Goal: Check status: Check status

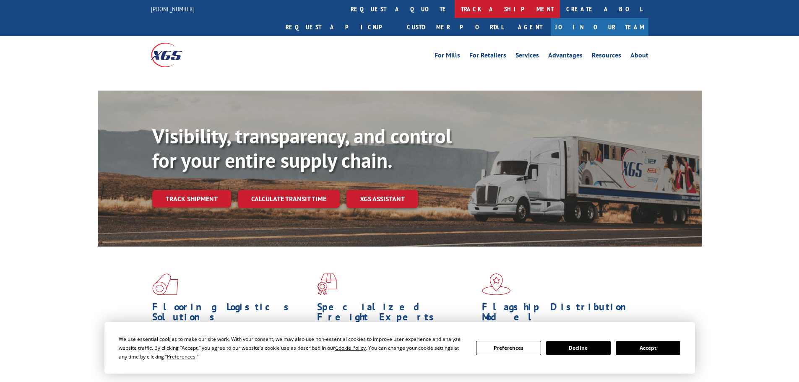
click at [455, 13] on link "track a shipment" at bounding box center [507, 9] width 105 height 18
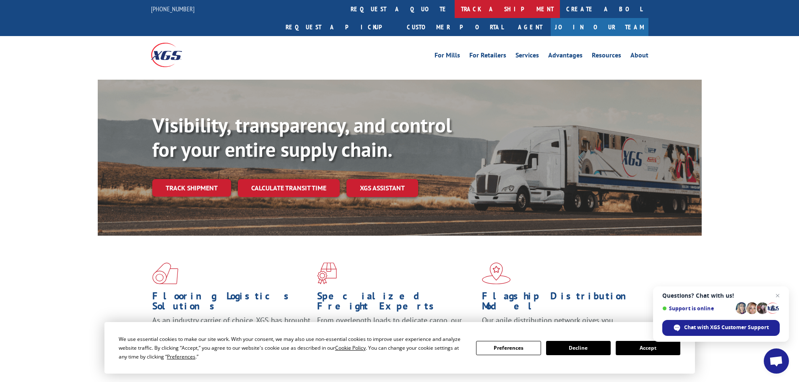
click at [455, 13] on link "track a shipment" at bounding box center [507, 9] width 105 height 18
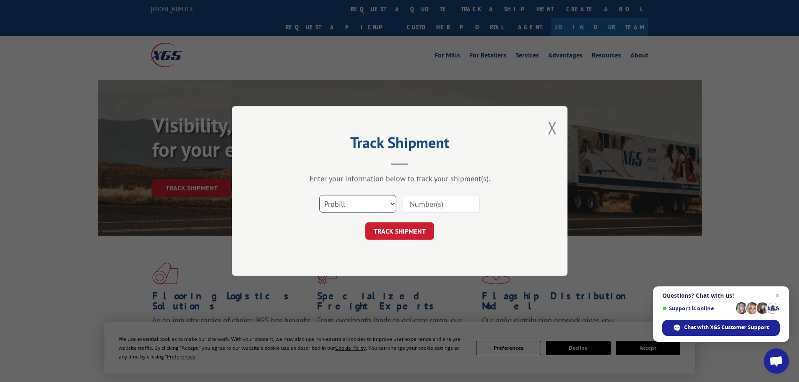
click at [379, 200] on select "Select category... Probill BOL PO" at bounding box center [357, 204] width 77 height 18
select select "bol"
click at [319, 195] on select "Select category... Probill BOL PO" at bounding box center [357, 204] width 77 height 18
click at [422, 202] on input at bounding box center [441, 204] width 77 height 18
type input "3393927"
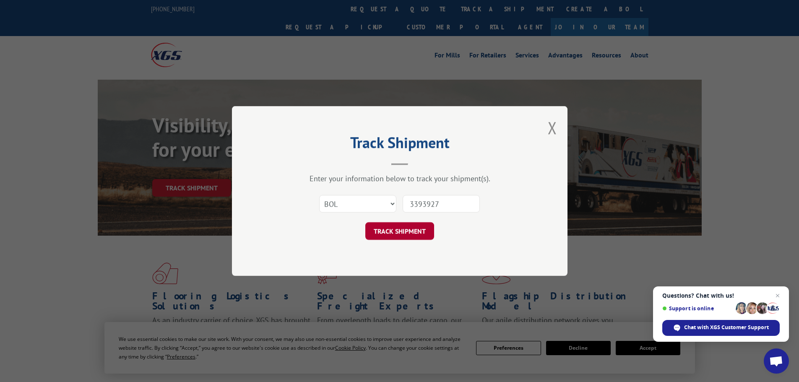
click at [433, 226] on button "TRACK SHIPMENT" at bounding box center [399, 231] width 69 height 18
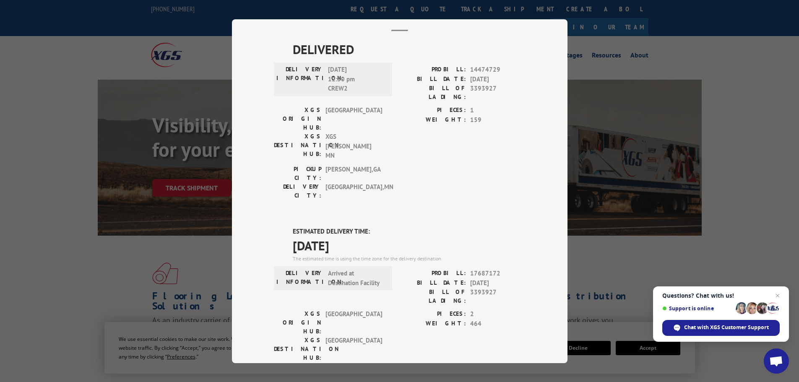
scroll to position [42, 0]
